Goal: Check status: Check status

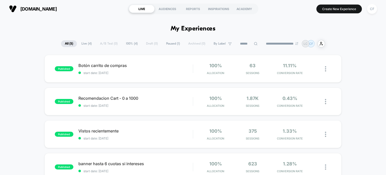
scroll to position [25, 0]
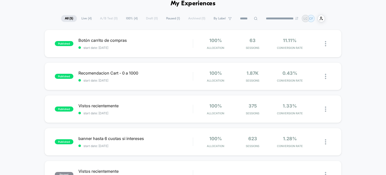
click at [85, 19] on span "Live ( 4 )" at bounding box center [87, 18] width 18 height 7
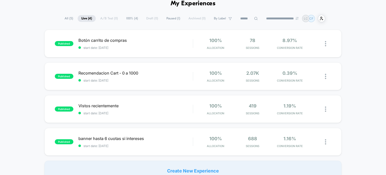
scroll to position [0, 0]
click at [66, 18] on span "All ( 5 )" at bounding box center [69, 18] width 16 height 7
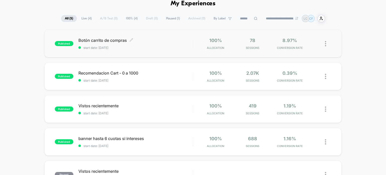
click at [107, 46] on span "start date: [DATE]" at bounding box center [135, 48] width 115 height 4
